Goal: Find specific page/section: Find specific page/section

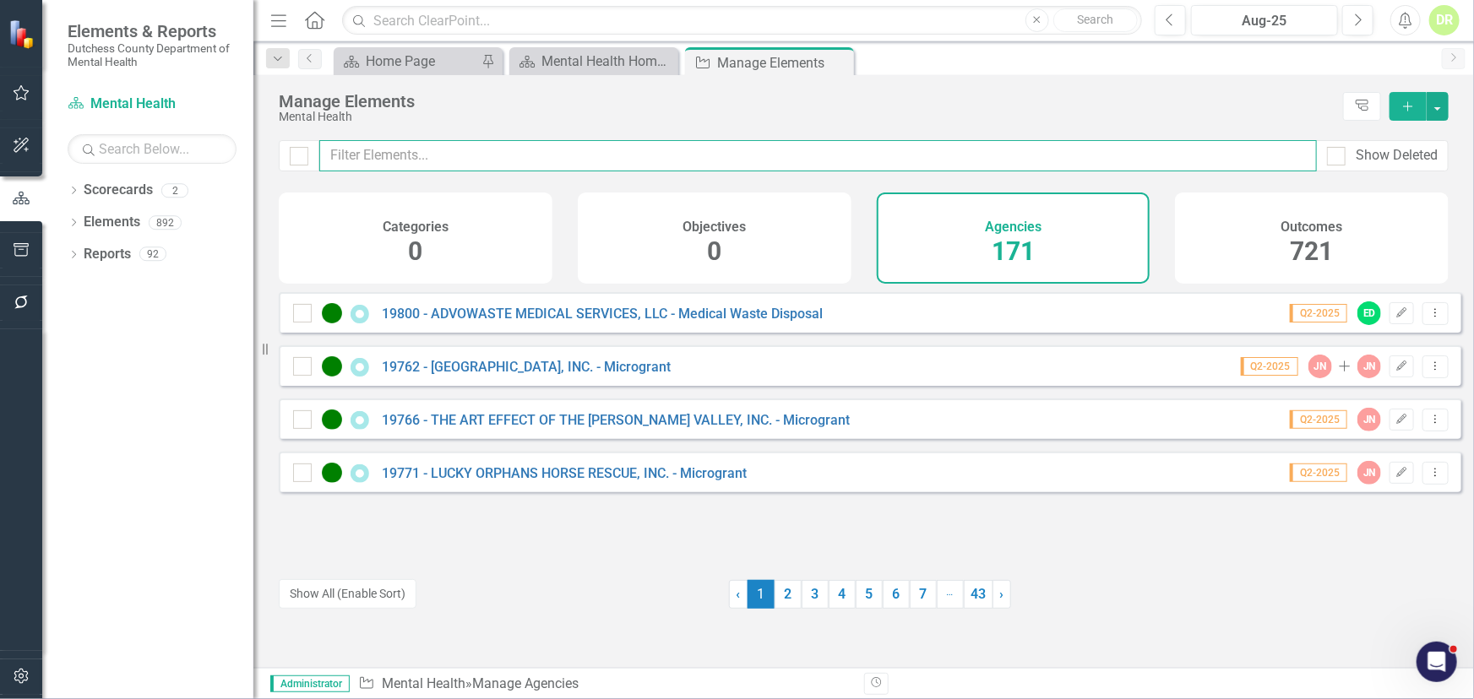
click at [459, 155] on input "text" at bounding box center [818, 155] width 998 height 31
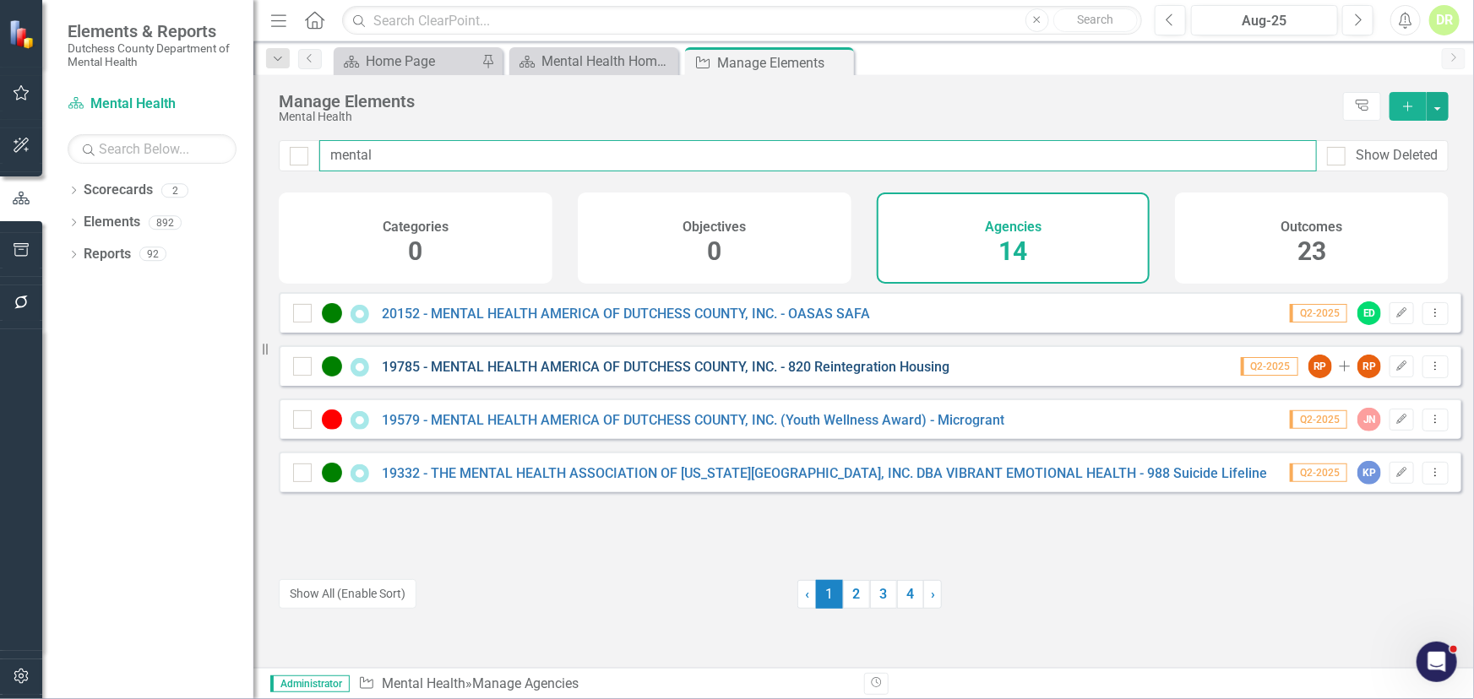
type input "mental"
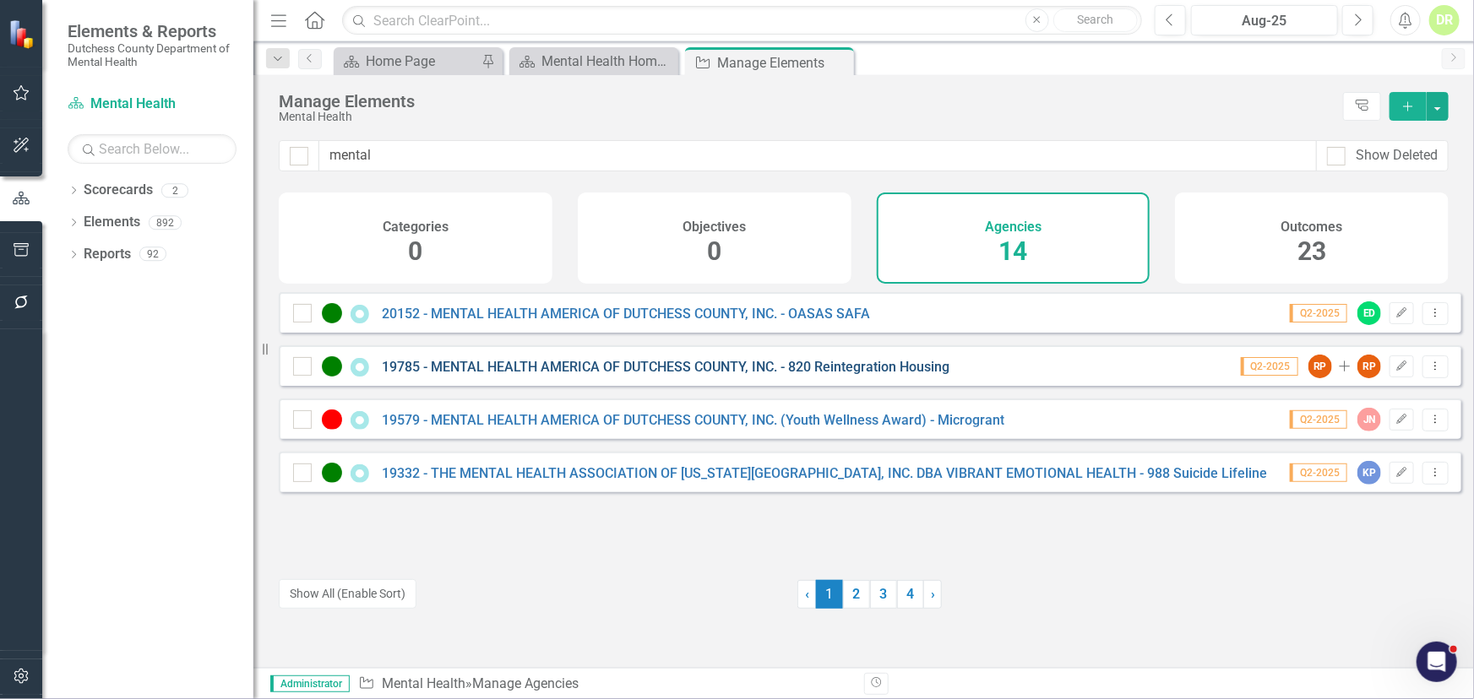
click at [526, 375] on link "19785 - MENTAL HEALTH AMERICA OF DUTCHESS COUNTY, INC. - 820 Reintegration Hous…" at bounding box center [666, 367] width 568 height 16
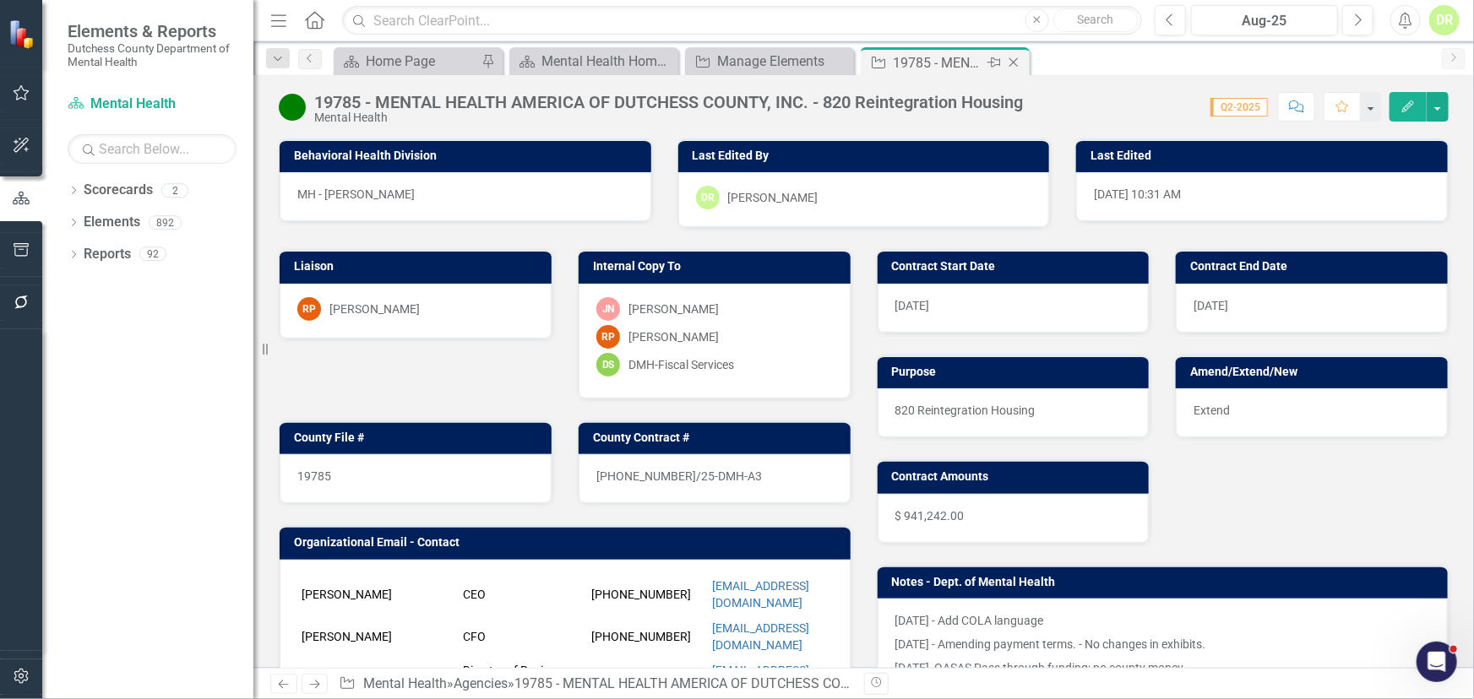
click at [1011, 58] on icon "Close" at bounding box center [1013, 63] width 17 height 14
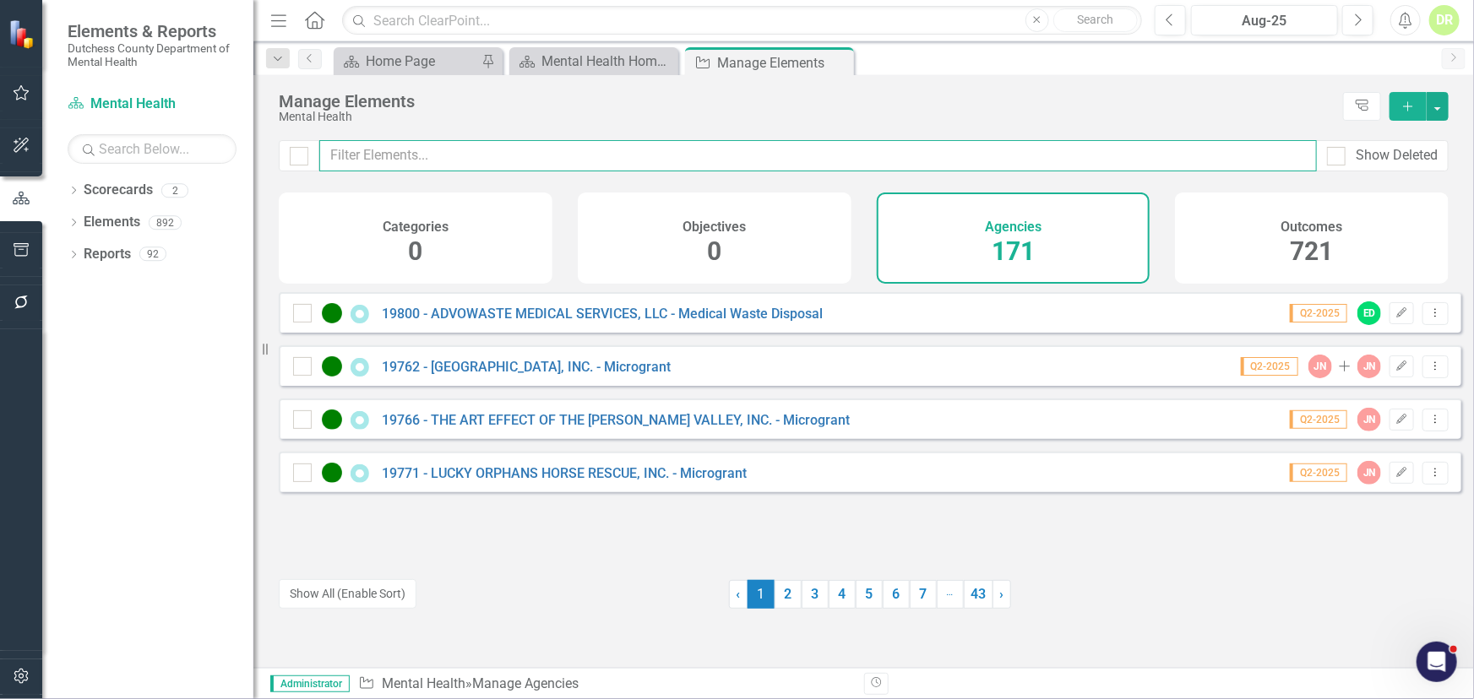
click at [418, 150] on input "text" at bounding box center [818, 155] width 998 height 31
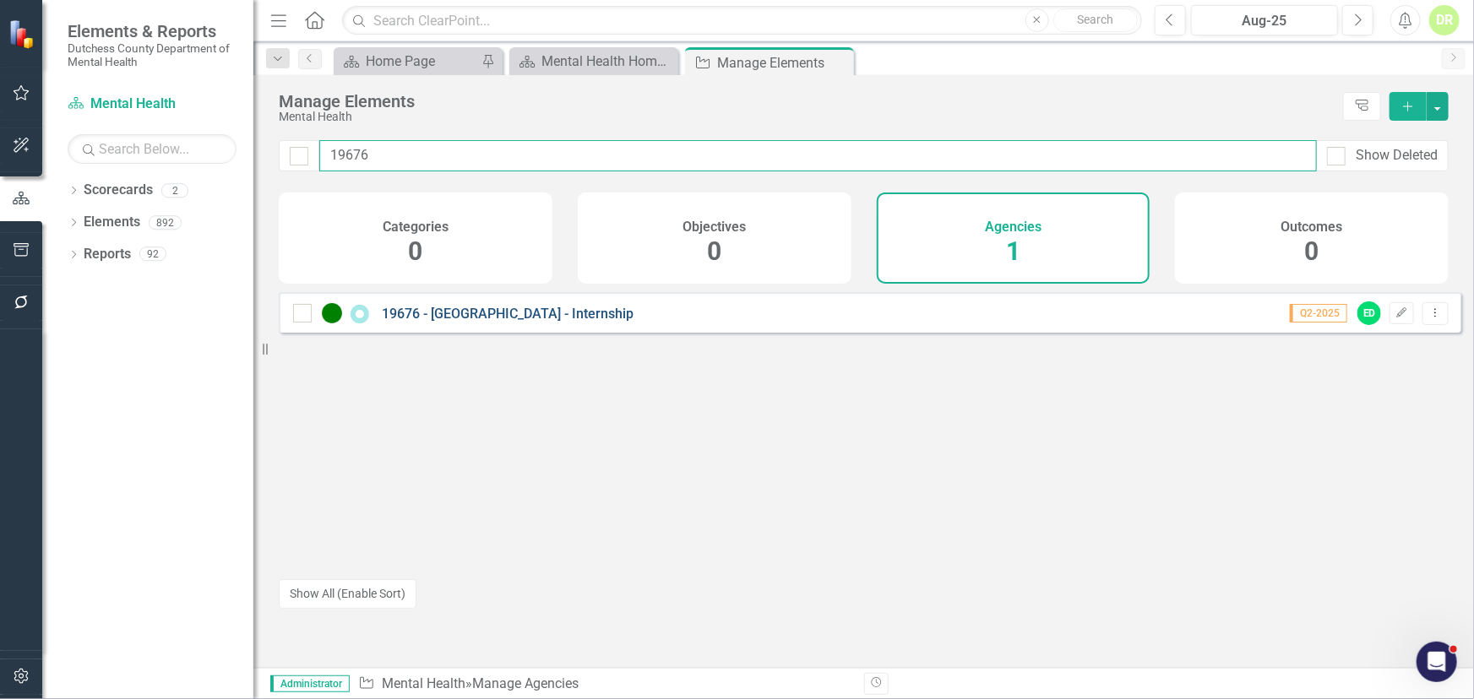
type input "19676"
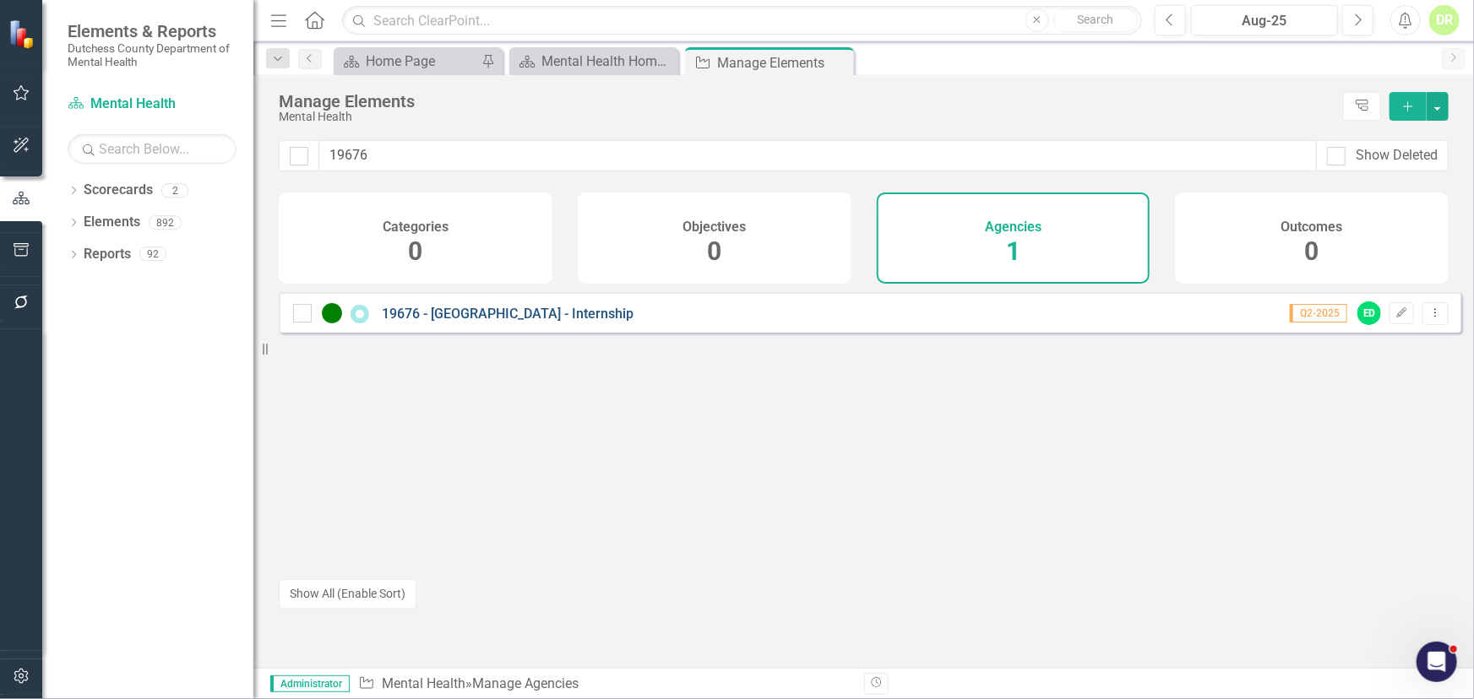
click at [532, 322] on link "19676 - [GEOGRAPHIC_DATA] - Internship" at bounding box center [508, 314] width 252 height 16
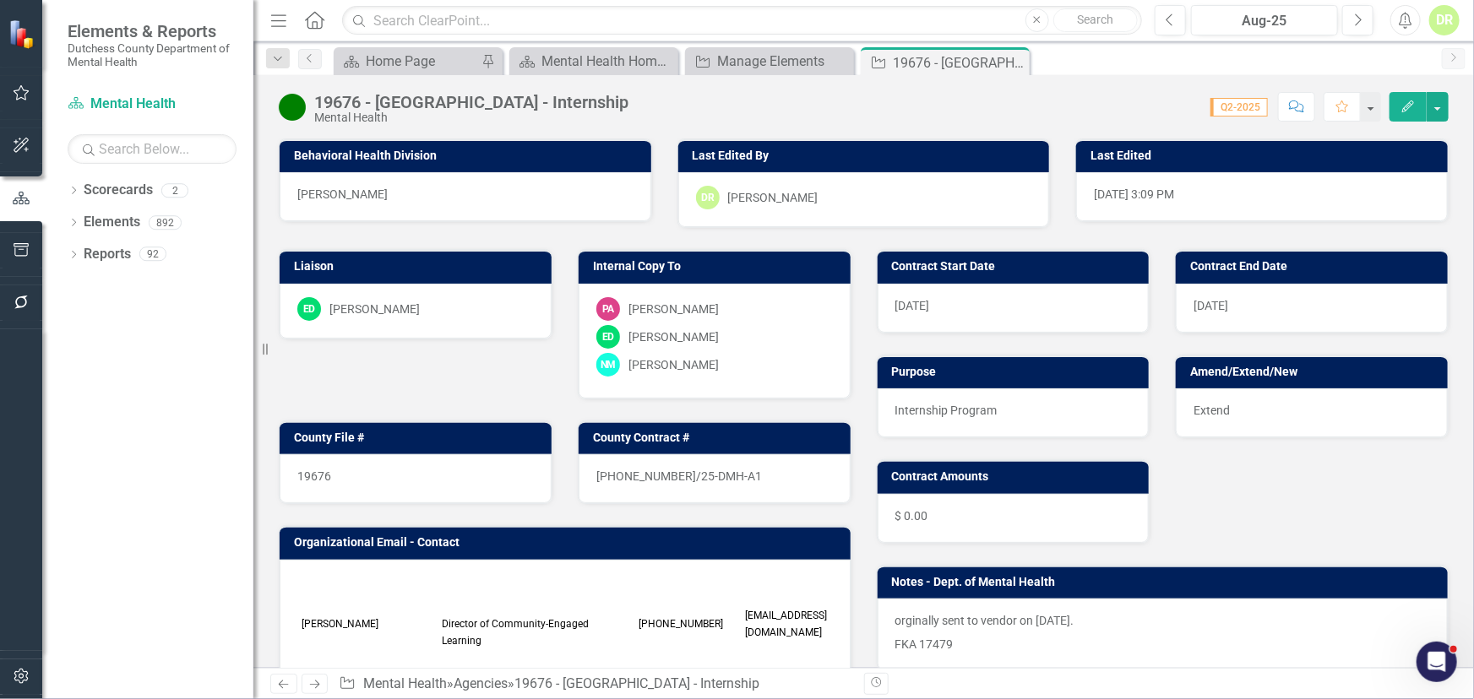
click at [1447, 24] on div "DR" at bounding box center [1444, 20] width 30 height 30
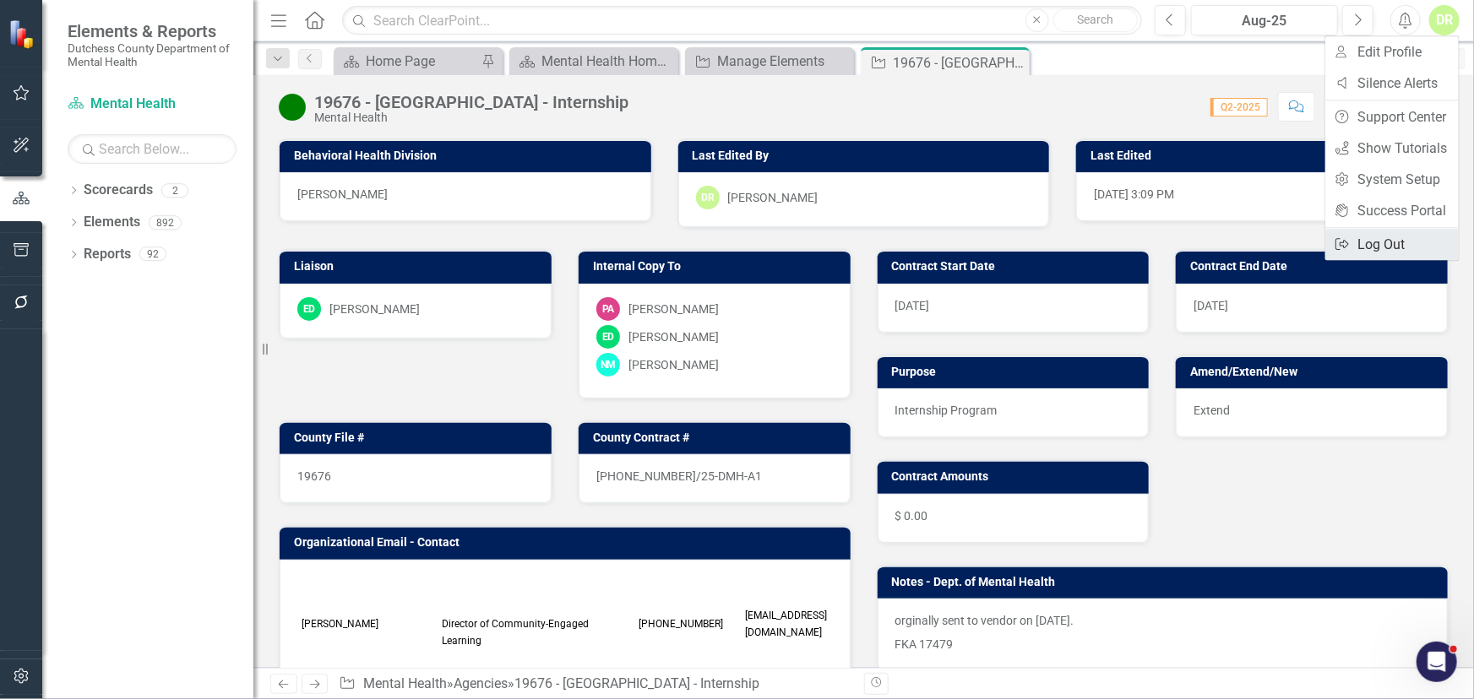
click at [1377, 251] on link "Logout Log Out" at bounding box center [1391, 244] width 133 height 31
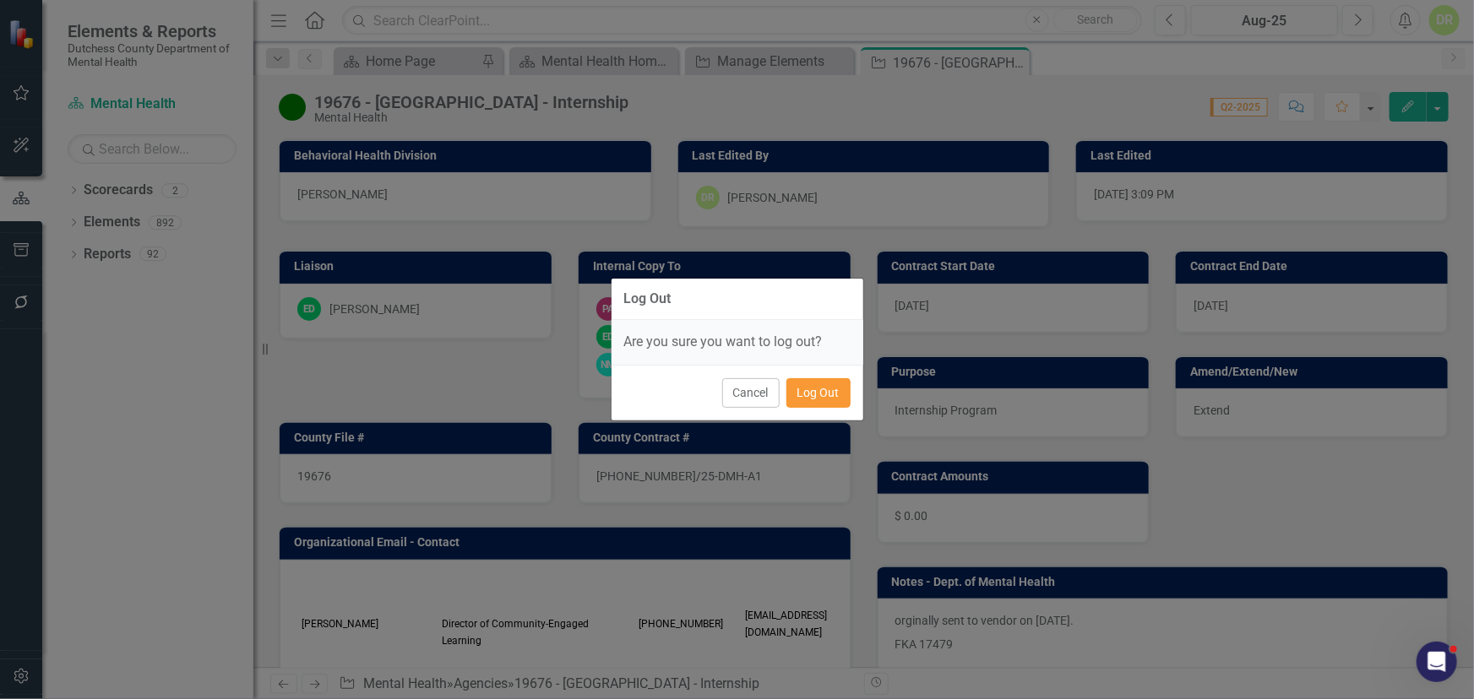
drag, startPoint x: 835, startPoint y: 393, endPoint x: 613, endPoint y: 489, distance: 242.1
click at [835, 393] on button "Log Out" at bounding box center [818, 393] width 64 height 30
